Goal: Navigation & Orientation: Find specific page/section

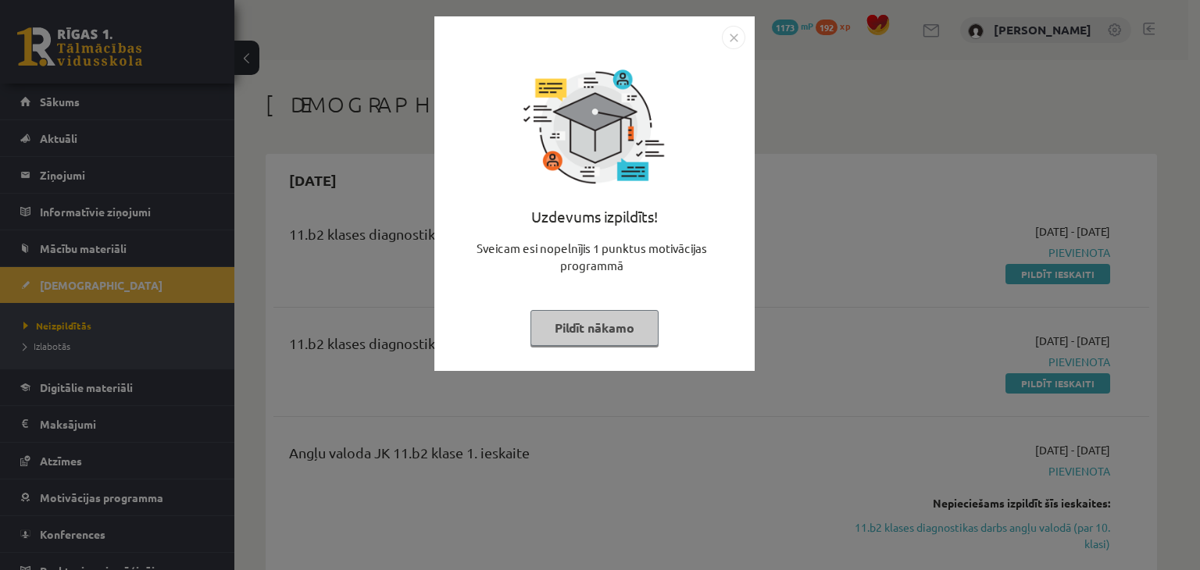
click at [734, 35] on img "Close" at bounding box center [733, 37] width 23 height 23
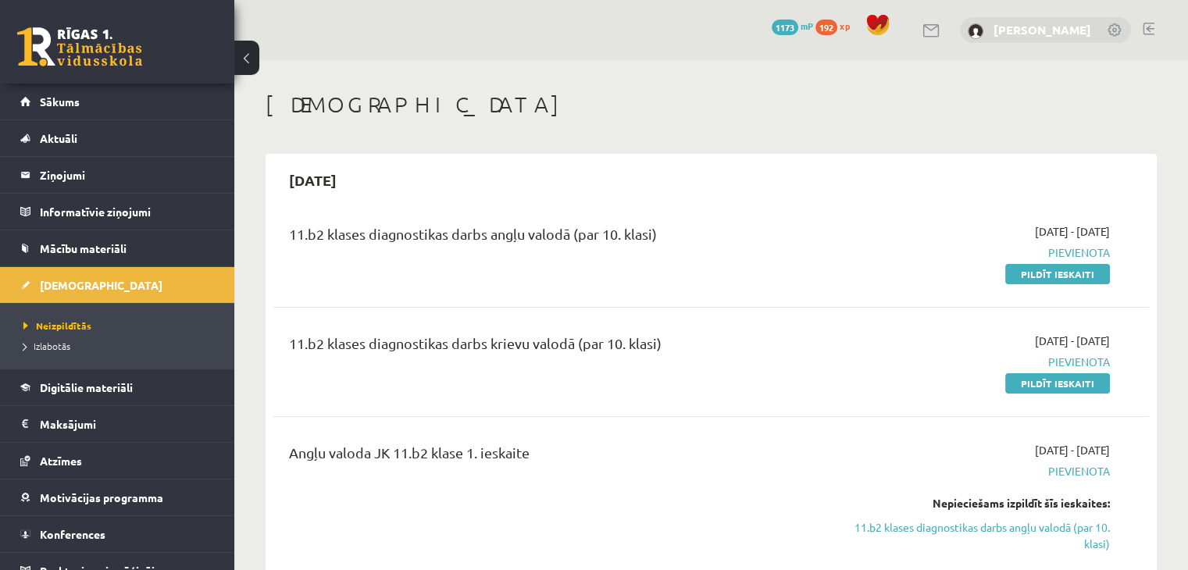
click at [1047, 23] on link "[PERSON_NAME]" at bounding box center [1042, 30] width 98 height 16
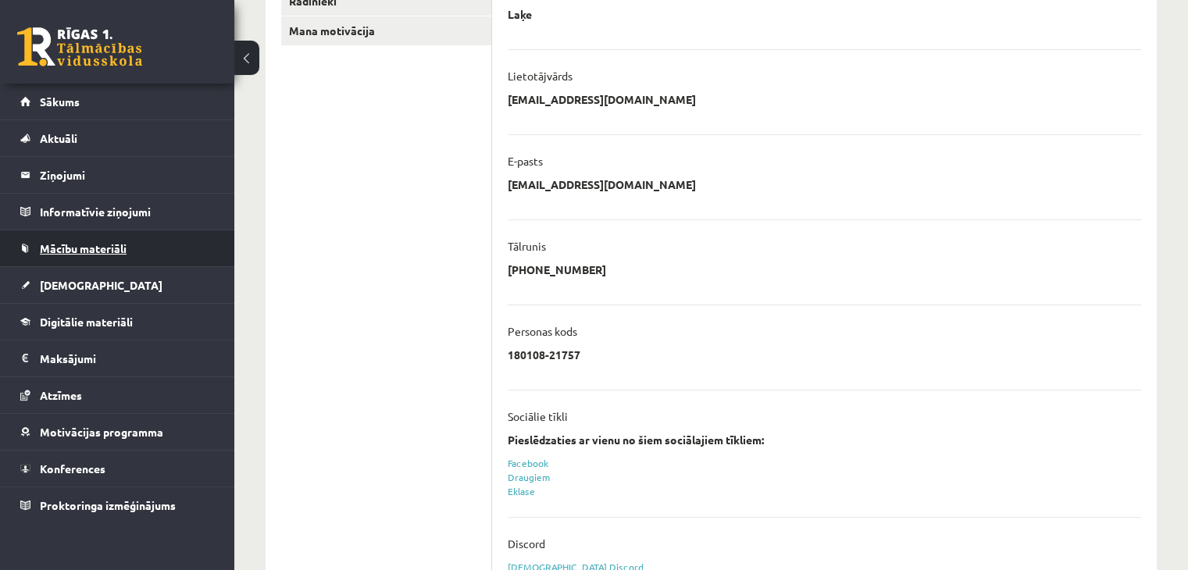
scroll to position [371, 0]
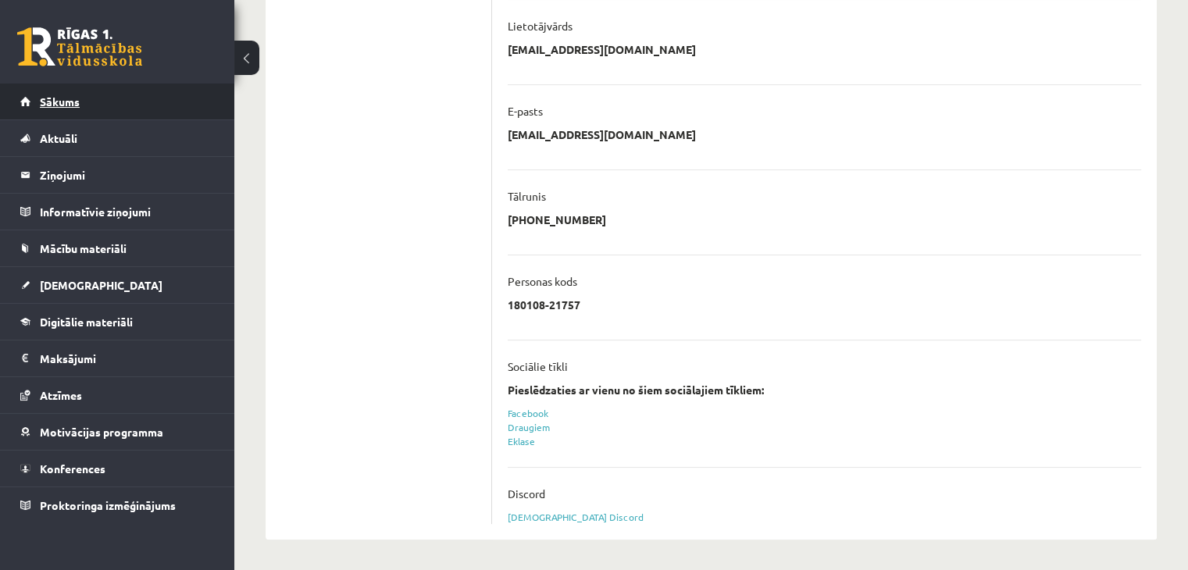
click at [60, 109] on link "Sākums" at bounding box center [117, 102] width 194 height 36
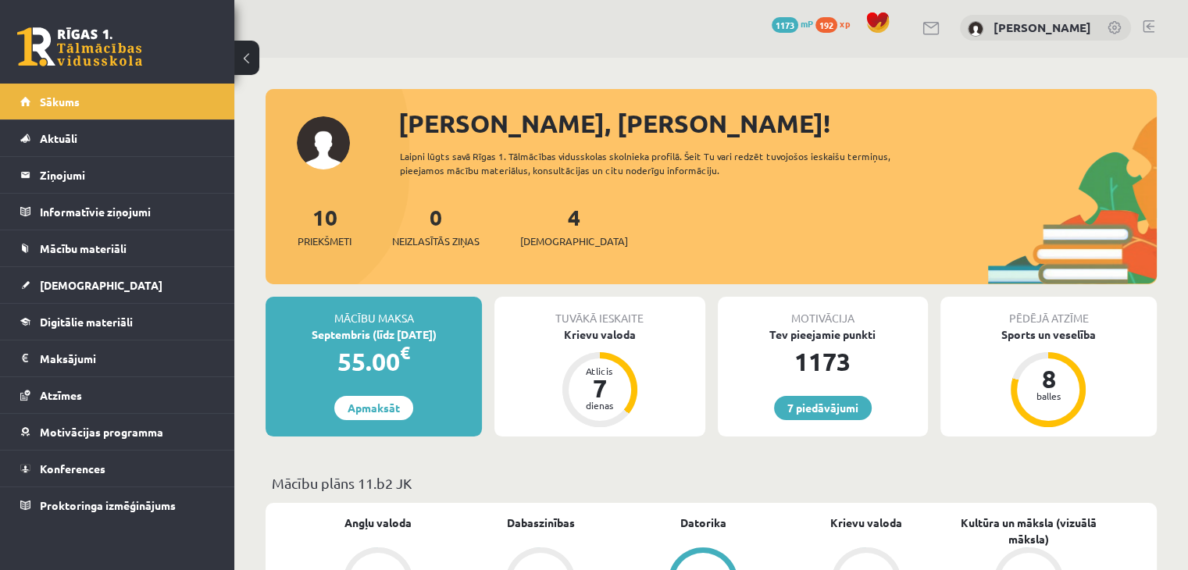
scroll to position [3, 0]
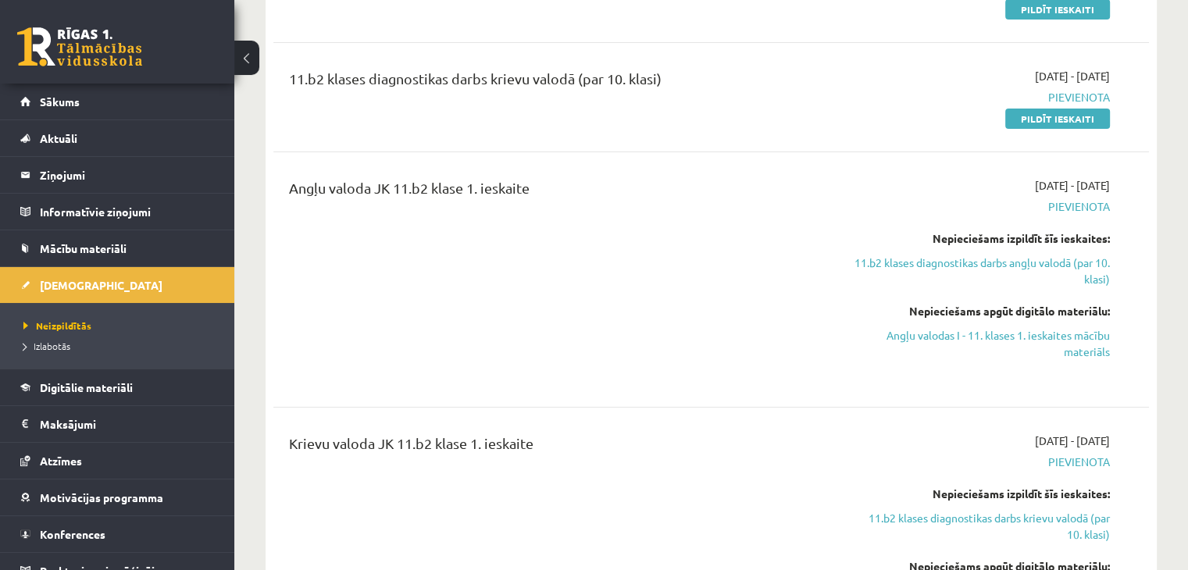
scroll to position [266, 0]
click at [62, 382] on span "Digitālie materiāli" at bounding box center [86, 387] width 93 height 14
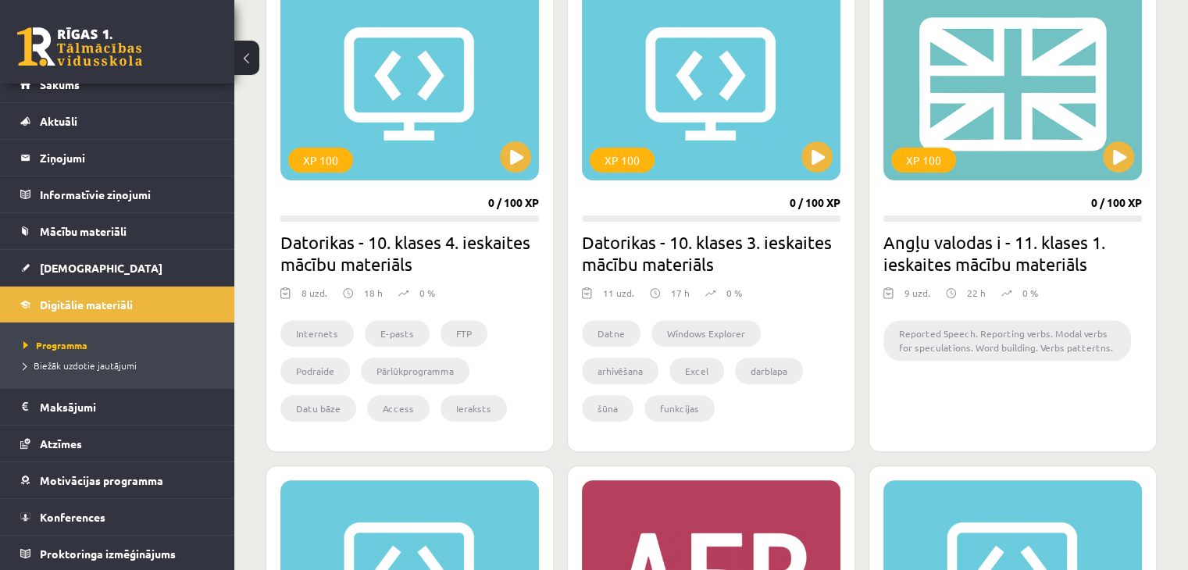
scroll to position [472, 0]
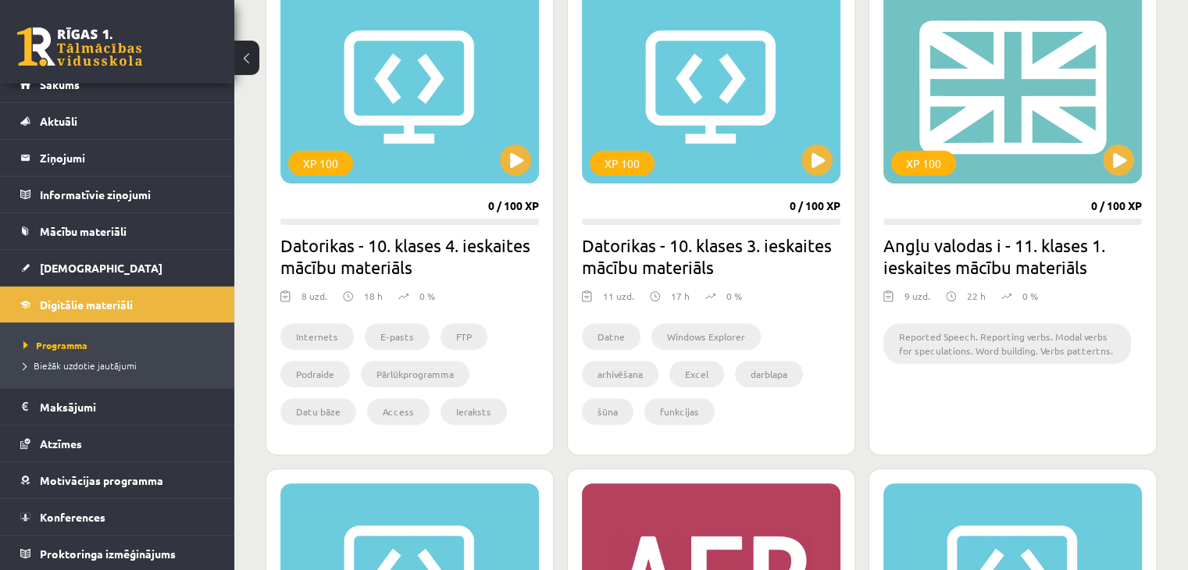
click at [249, 61] on button at bounding box center [246, 58] width 25 height 34
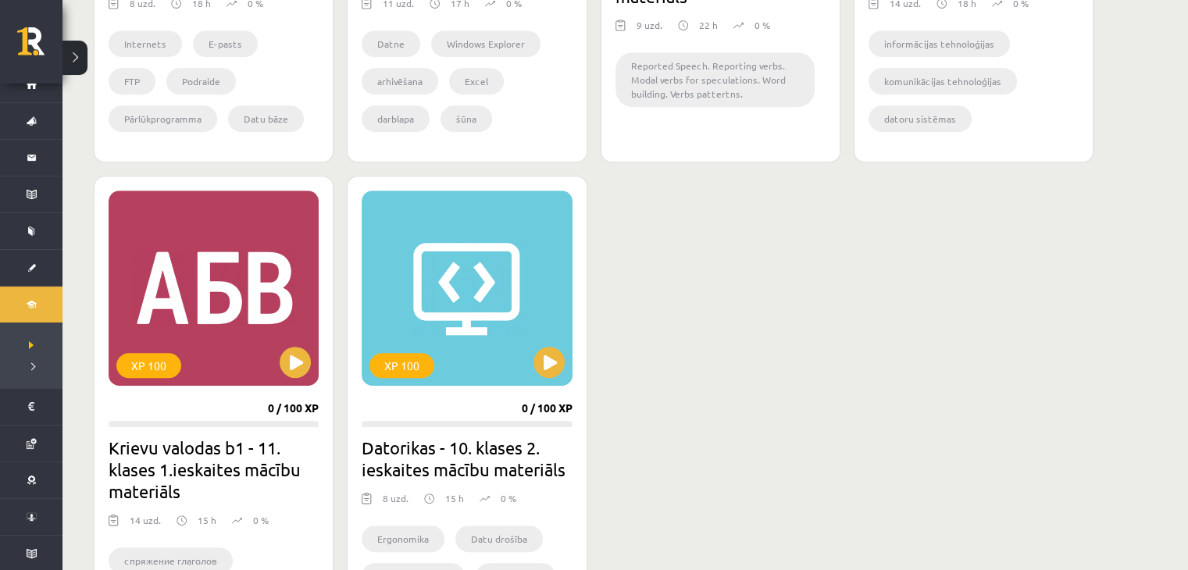
scroll to position [756, 0]
